Goal: Information Seeking & Learning: Learn about a topic

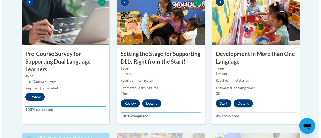
scroll to position [201, 0]
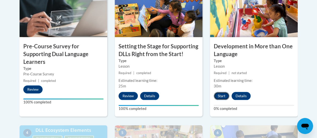
click at [219, 96] on button "Start" at bounding box center [222, 96] width 16 height 8
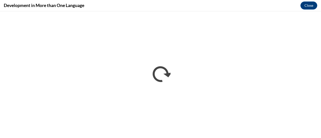
scroll to position [0, 0]
